Goal: Transaction & Acquisition: Purchase product/service

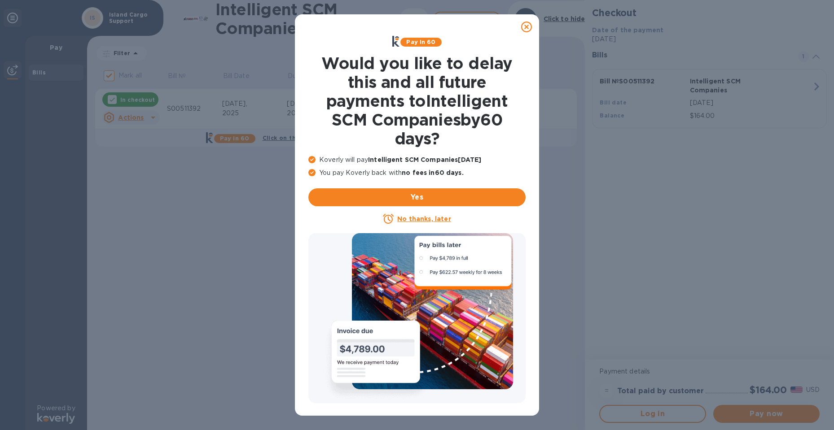
click at [525, 25] on icon at bounding box center [526, 27] width 11 height 11
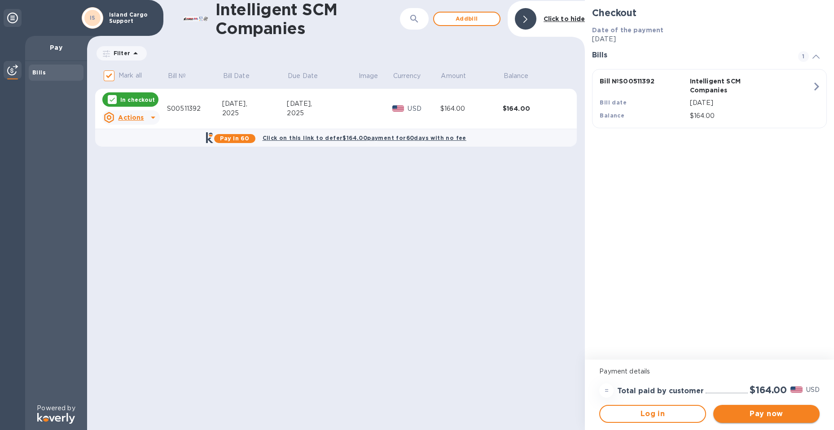
click at [778, 415] on span "Pay now" at bounding box center [766, 414] width 92 height 11
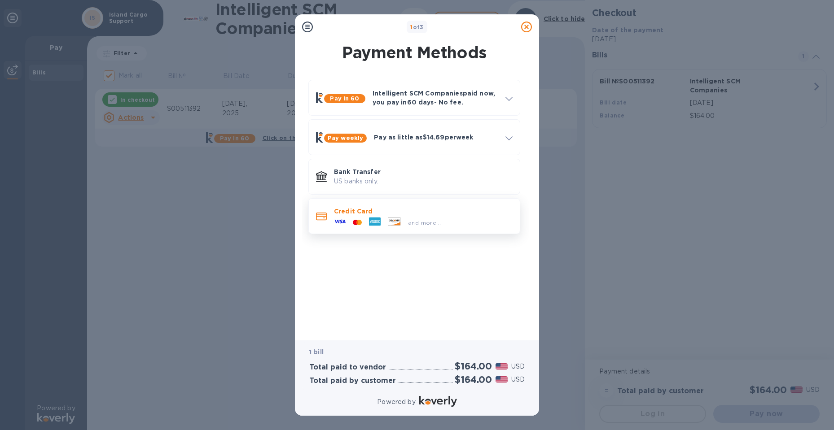
click at [366, 218] on div at bounding box center [374, 222] width 19 height 13
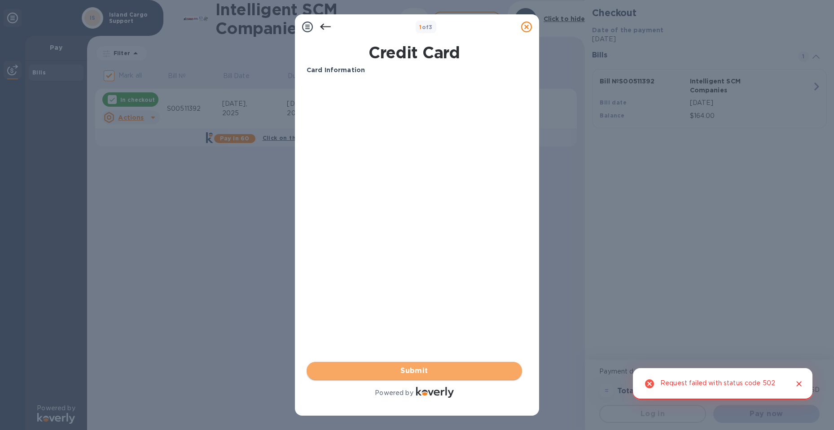
click at [427, 372] on span "Submit" at bounding box center [414, 371] width 201 height 11
click at [326, 26] on icon at bounding box center [325, 27] width 11 height 6
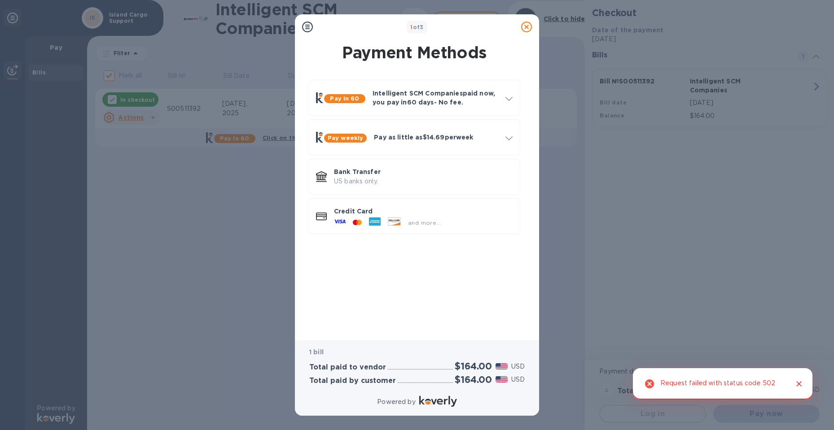
click at [804, 384] on button "Close" at bounding box center [799, 384] width 12 height 12
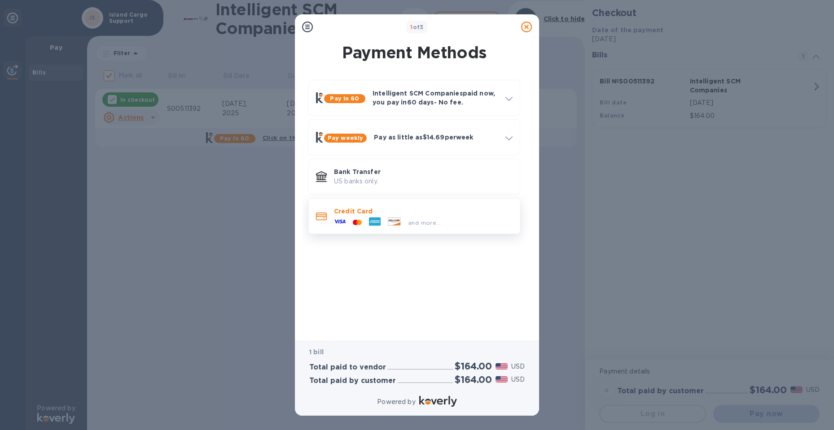
click at [358, 213] on p "Credit Card" at bounding box center [423, 211] width 179 height 9
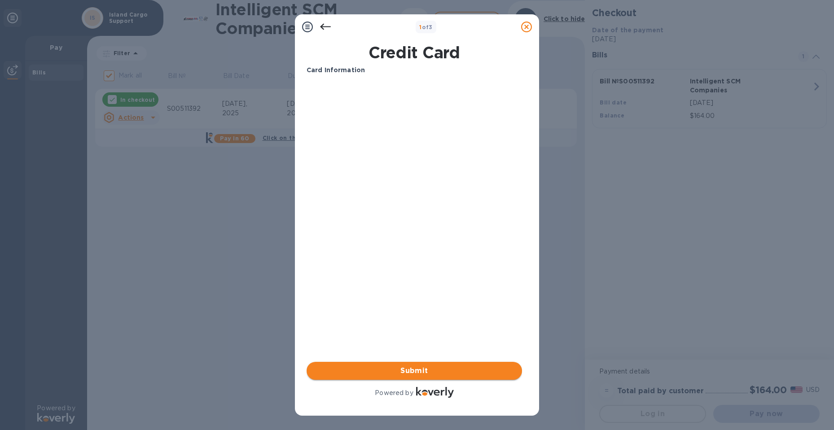
click at [458, 375] on span "Submit" at bounding box center [414, 371] width 201 height 11
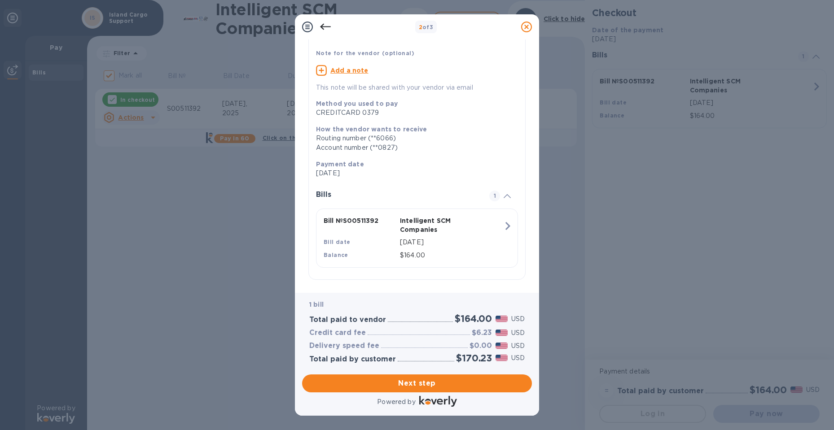
scroll to position [61, 0]
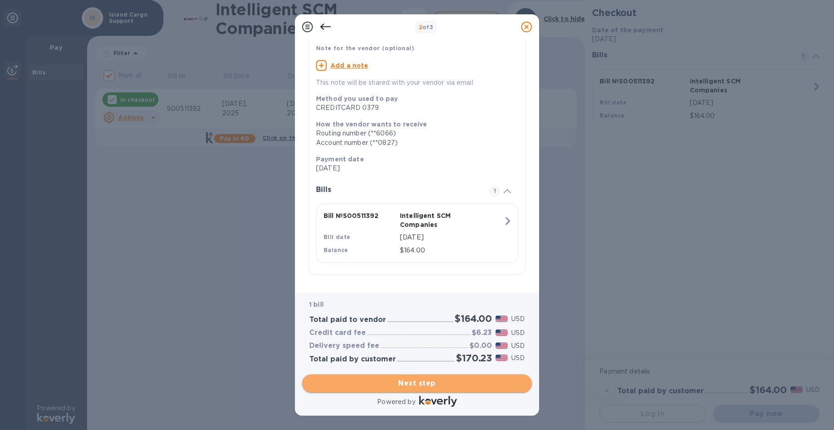
click at [417, 384] on span "Next step" at bounding box center [416, 383] width 215 height 11
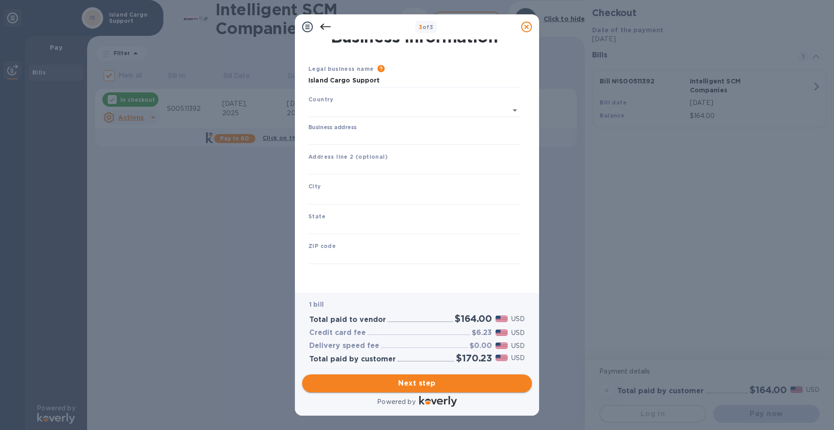
type input "[GEOGRAPHIC_DATA]"
click at [359, 134] on input "Business address" at bounding box center [414, 137] width 212 height 13
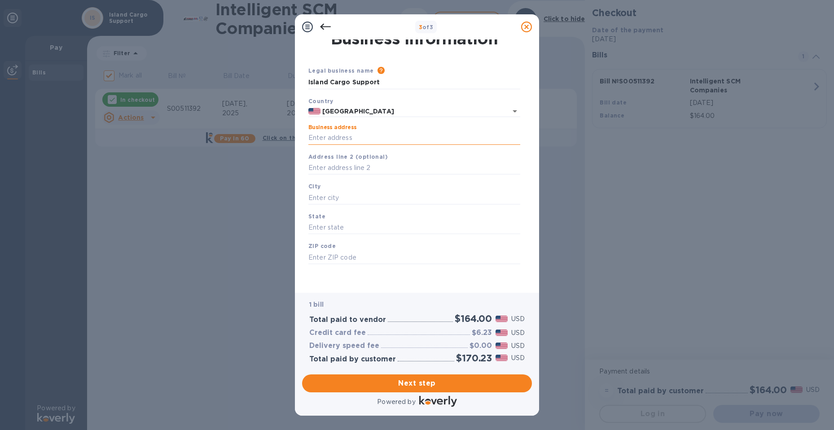
type input "[STREET_ADDRESS][PERSON_NAME]"
click at [326, 194] on input "text" at bounding box center [414, 197] width 212 height 13
type input "h"
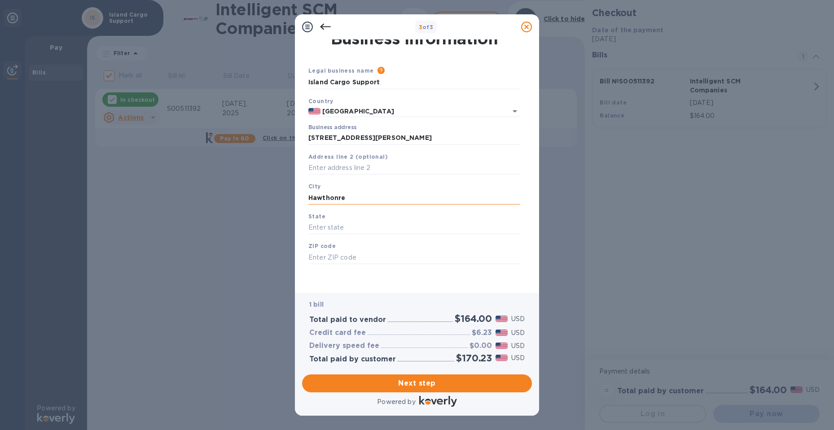
type input "Hawthonre"
type input "[US_STATE]"
type input "90250"
click at [415, 388] on span "Next step" at bounding box center [416, 383] width 215 height 11
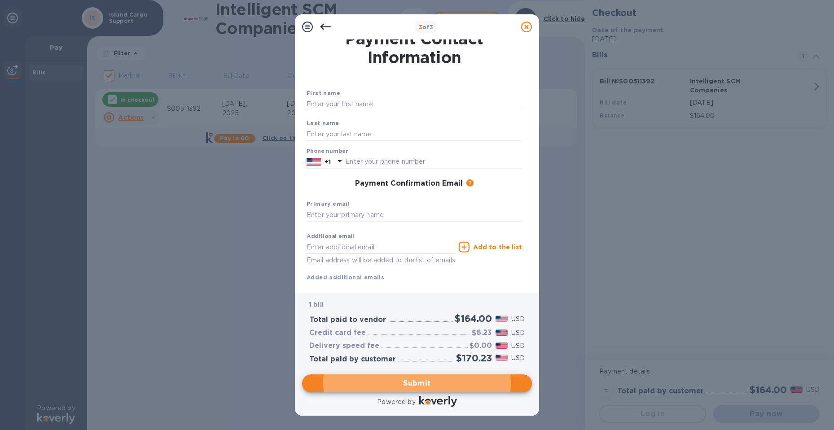
click at [383, 103] on input "text" at bounding box center [413, 104] width 215 height 13
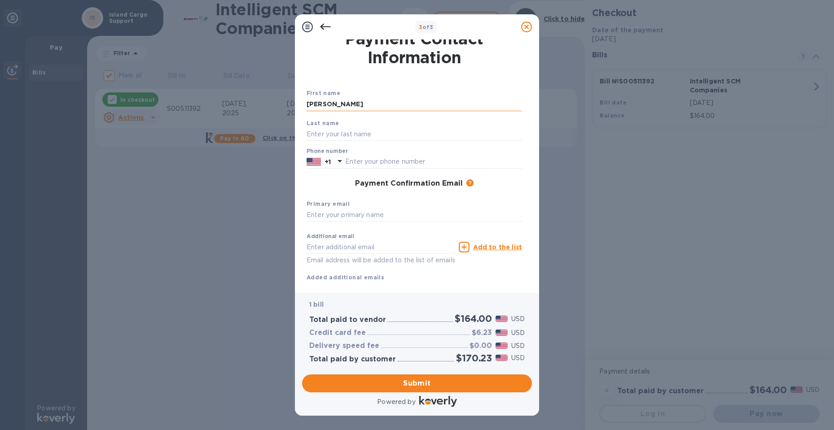
type input "[PERSON_NAME]"
click at [463, 158] on input "text" at bounding box center [433, 161] width 177 height 13
type input "8087403558"
click at [378, 206] on div "Primary email" at bounding box center [414, 211] width 223 height 30
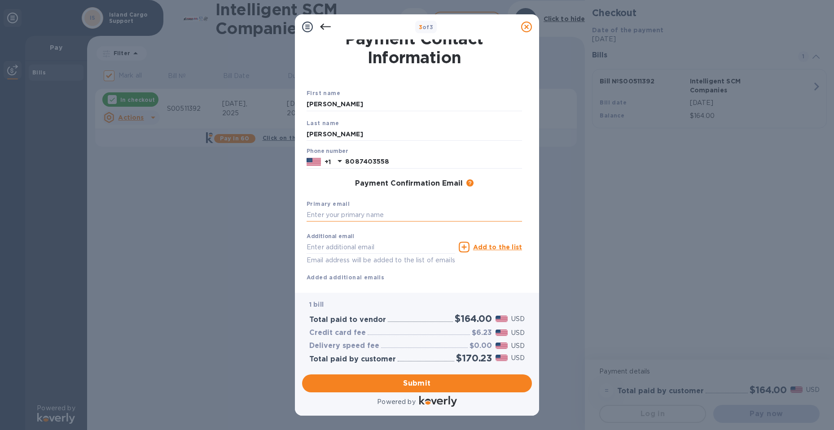
click at [368, 218] on input "text" at bounding box center [413, 215] width 215 height 13
click at [372, 206] on div "Primary email" at bounding box center [414, 211] width 223 height 30
click at [373, 218] on input "text" at bounding box center [413, 215] width 215 height 13
paste input "[EMAIL_ADDRESS][DOMAIN_NAME]"
type input "[EMAIL_ADDRESS][DOMAIN_NAME]"
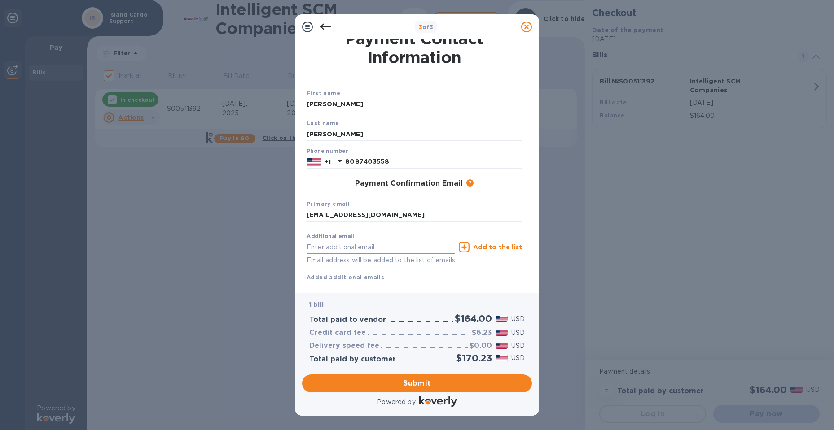
click at [403, 240] on div "Additional email Email address will be added to the list of emails" at bounding box center [380, 249] width 149 height 32
click at [401, 249] on input "text" at bounding box center [380, 247] width 149 height 13
type input "[PERSON_NAME][EMAIL_ADDRESS][PERSON_NAME][DOMAIN_NAME]"
click button "Submit" at bounding box center [0, 0] width 0 height 0
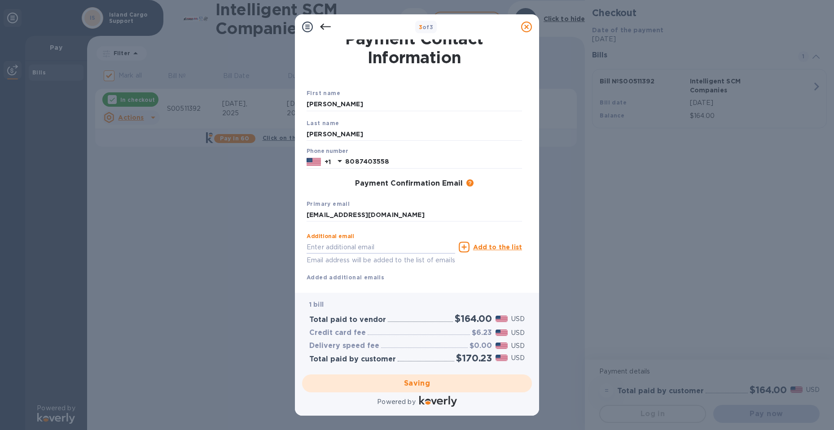
scroll to position [48, 0]
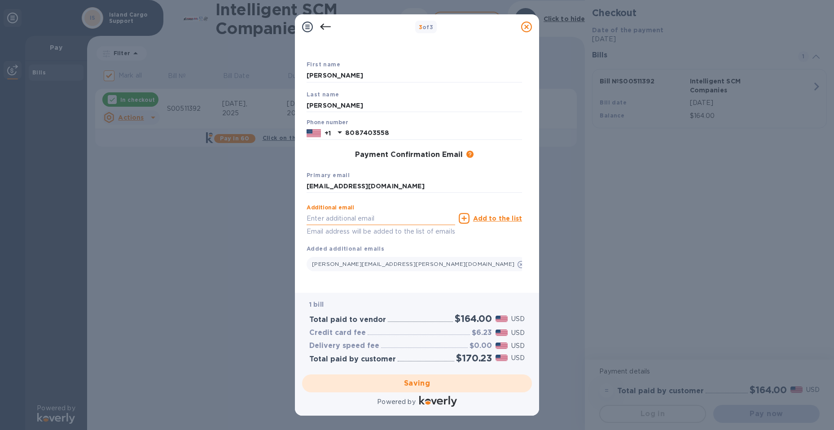
drag, startPoint x: 389, startPoint y: 213, endPoint x: 406, endPoint y: 261, distance: 50.2
click at [389, 214] on input "text" at bounding box center [380, 218] width 149 height 13
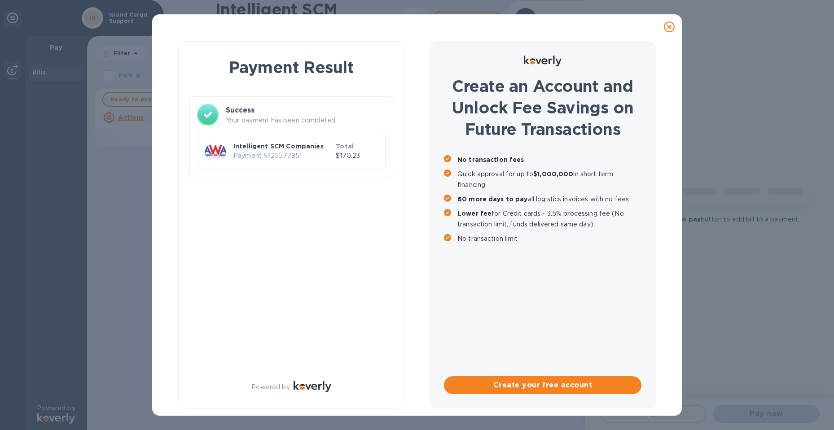
checkbox input "false"
